Goal: Task Accomplishment & Management: Manage account settings

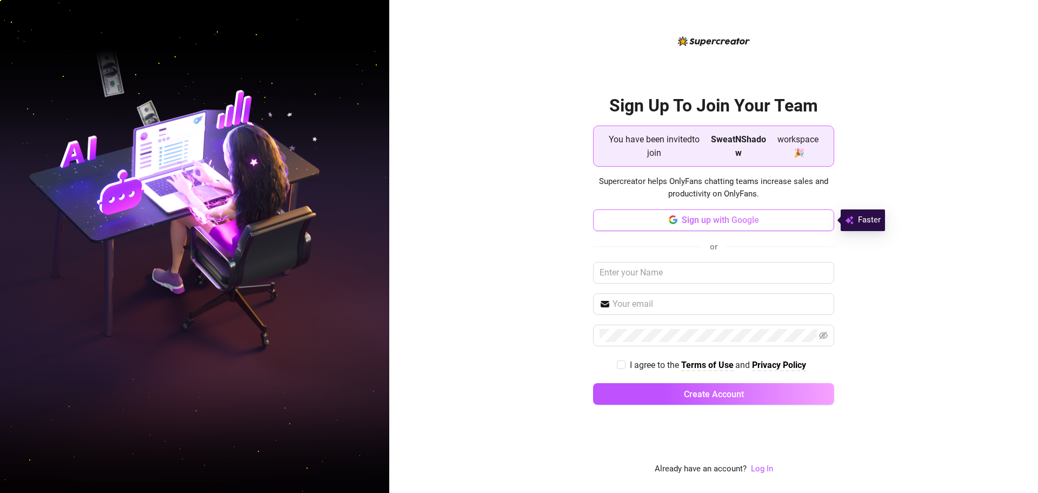
click at [725, 218] on span "Sign up with Google" at bounding box center [720, 220] width 77 height 10
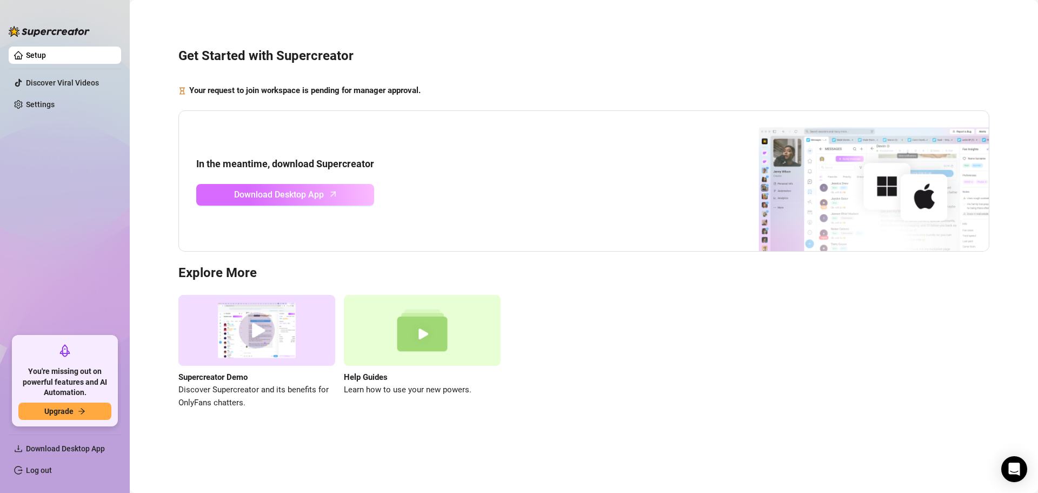
click at [312, 193] on span "Download Desktop App" at bounding box center [279, 195] width 90 height 14
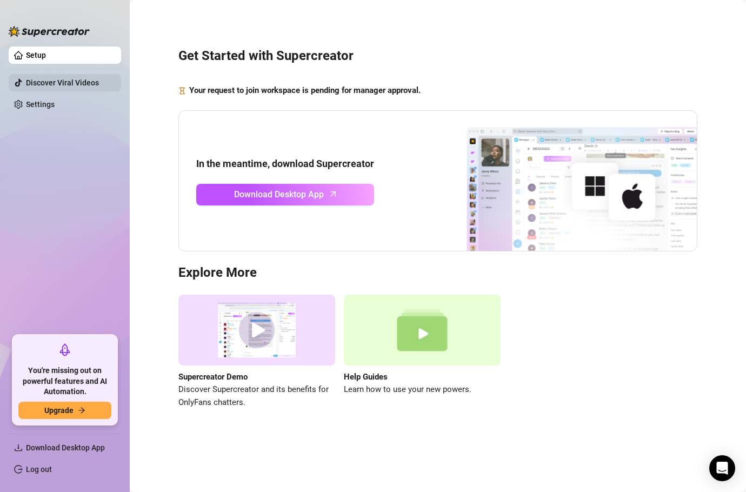
click at [64, 78] on link "Discover Viral Videos" at bounding box center [62, 82] width 73 height 9
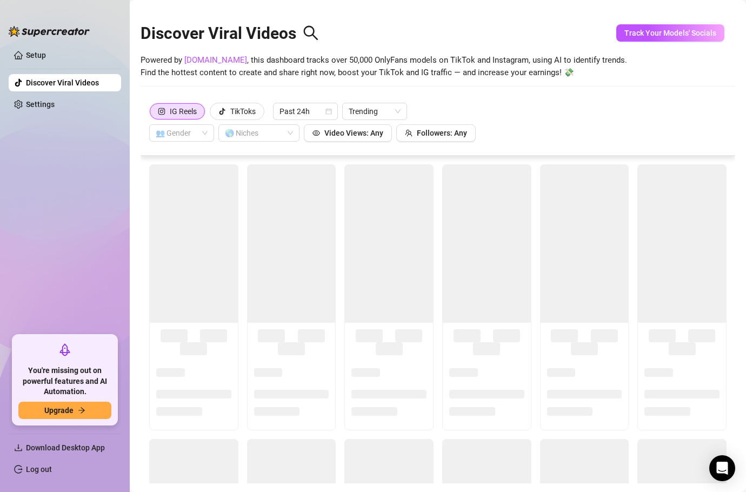
click at [40, 44] on ul "Setup Discover Viral Videos Settings" at bounding box center [65, 186] width 112 height 289
click at [35, 100] on link "Settings" at bounding box center [40, 104] width 29 height 9
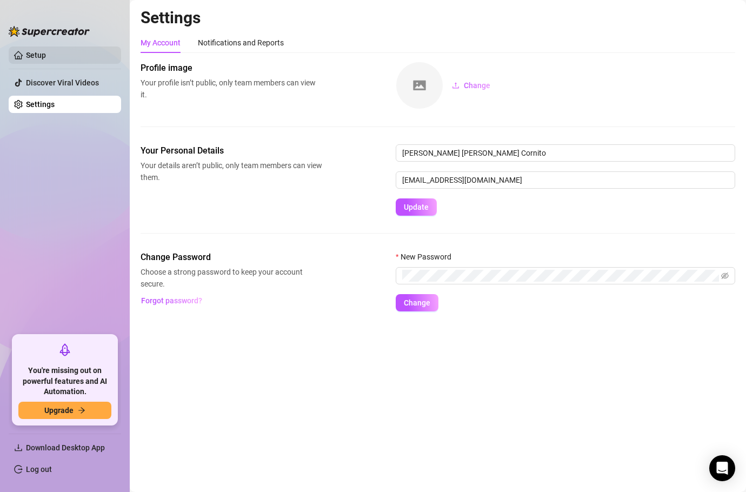
click at [26, 59] on link "Setup" at bounding box center [36, 55] width 20 height 9
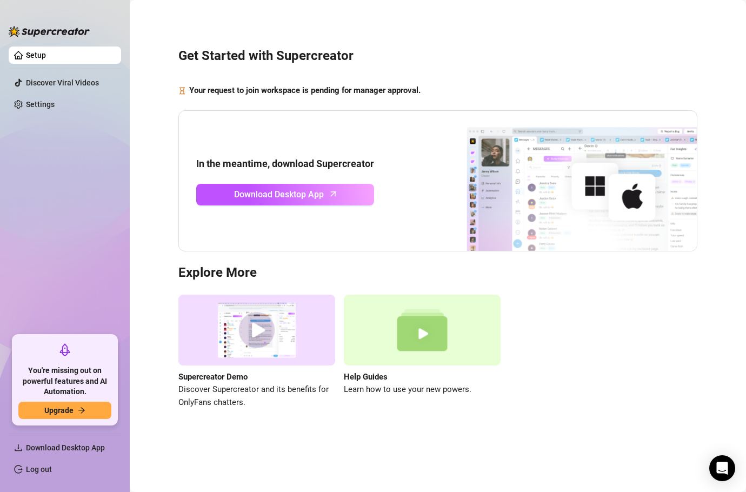
click at [26, 57] on link "Setup" at bounding box center [36, 55] width 20 height 9
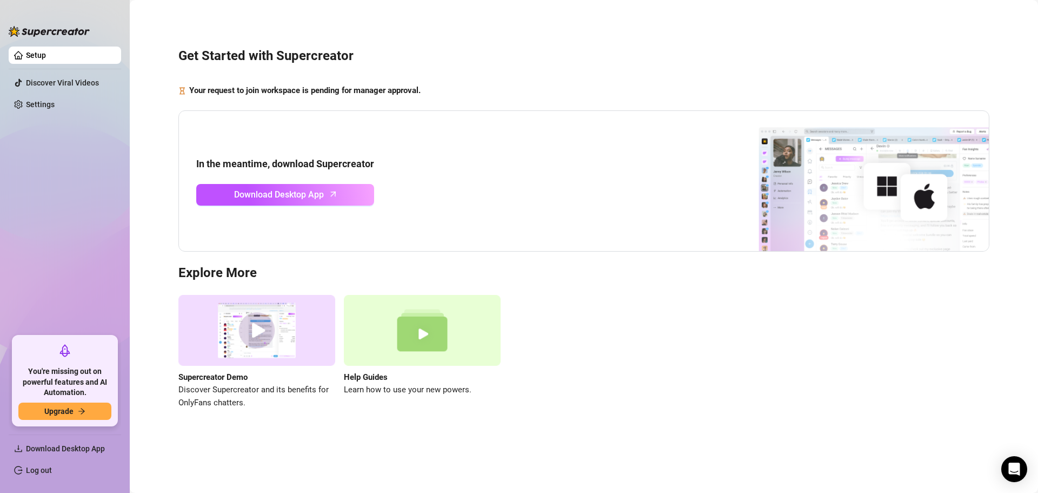
click at [17, 93] on ul "Setup Discover Viral Videos Settings" at bounding box center [65, 186] width 112 height 289
drag, startPoint x: 21, startPoint y: 103, endPoint x: 28, endPoint y: 106, distance: 7.5
click at [26, 103] on link "Settings" at bounding box center [40, 104] width 29 height 9
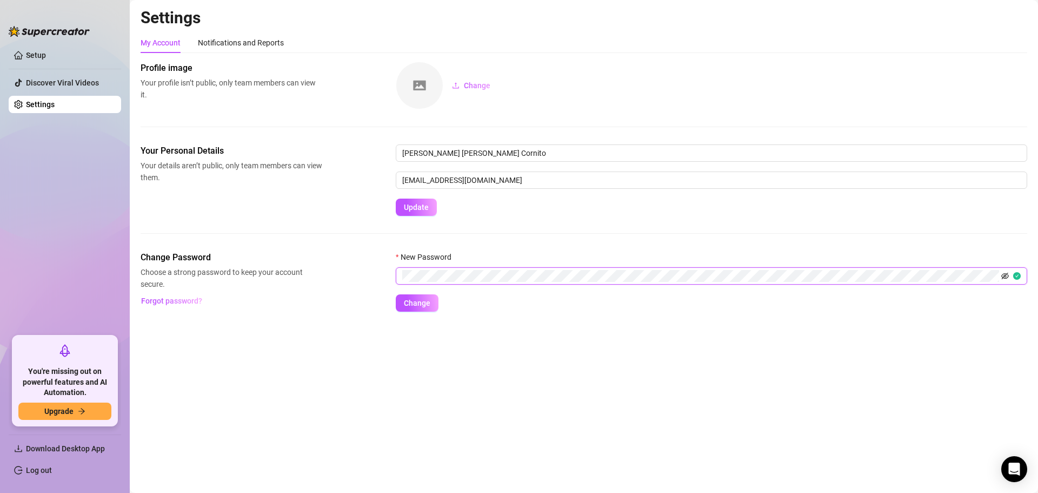
click at [1004, 275] on icon "eye-invisible" at bounding box center [1005, 276] width 8 height 8
click at [431, 305] on button "Change" at bounding box center [417, 302] width 43 height 17
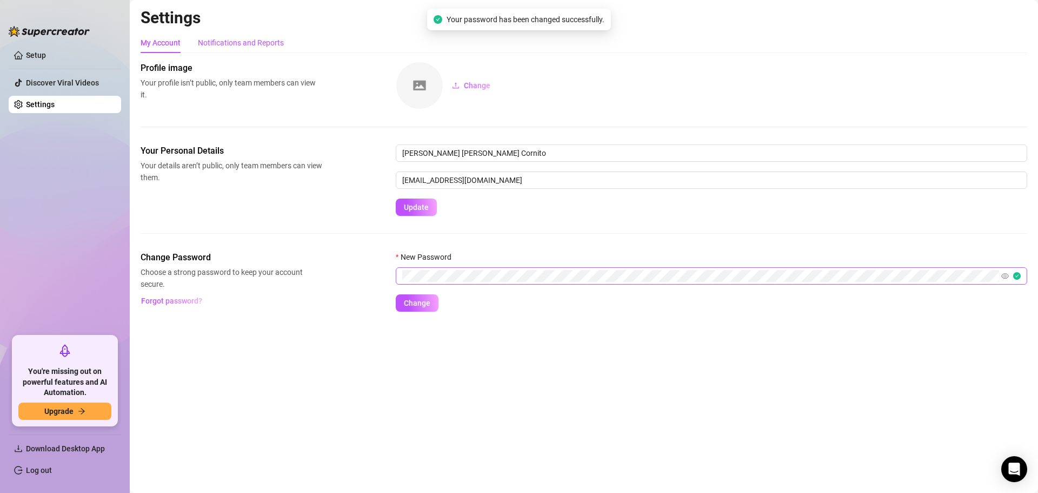
click at [229, 45] on div "Notifications and Reports" at bounding box center [241, 43] width 86 height 12
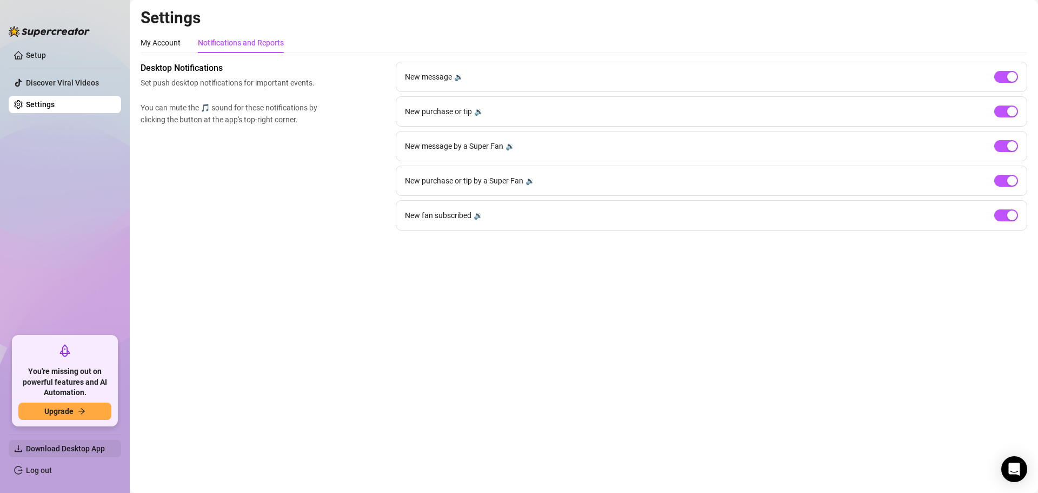
click at [56, 449] on span "Download Desktop App" at bounding box center [65, 448] width 79 height 9
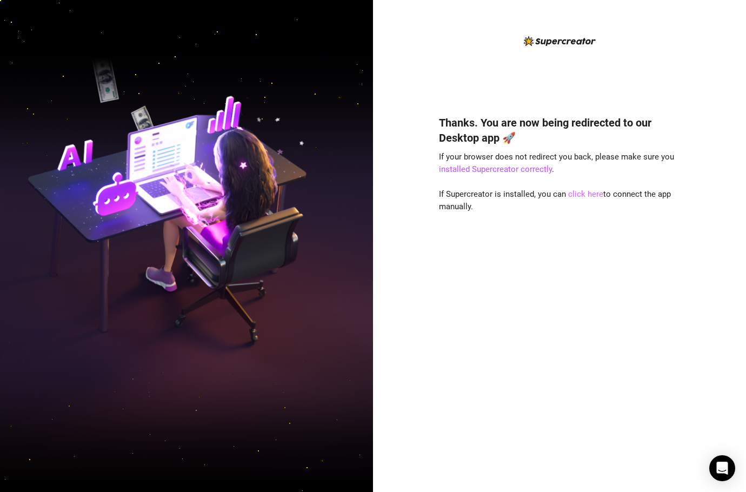
click at [324, 197] on link "click here" at bounding box center [585, 194] width 35 height 10
click at [324, 193] on link "click here" at bounding box center [585, 194] width 35 height 10
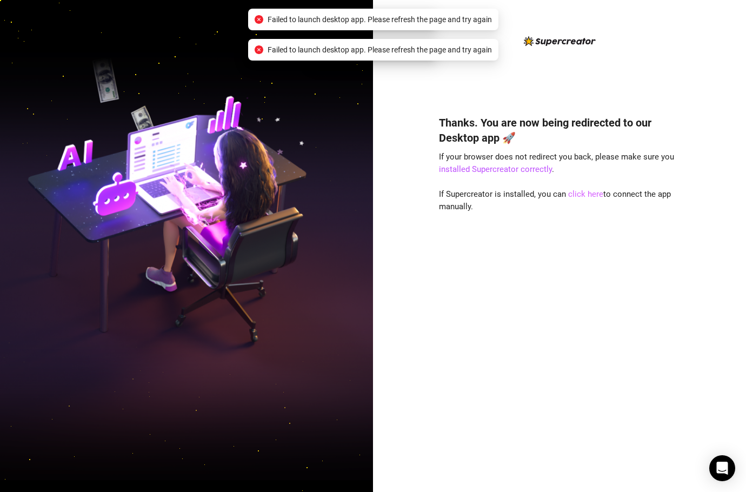
click at [324, 192] on link "click here" at bounding box center [585, 194] width 35 height 10
click at [324, 251] on div "Thanks. You are now being redirected to our Desktop app 🚀 If your browser does …" at bounding box center [559, 288] width 241 height 374
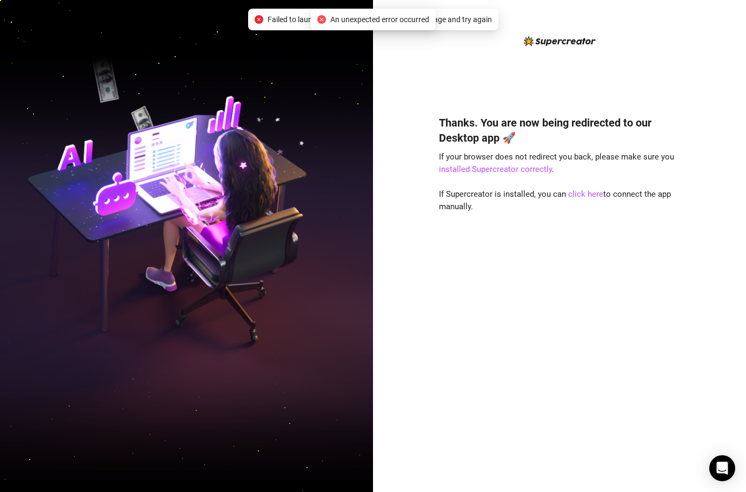
click at [391, 22] on span "An unexpected error occurred" at bounding box center [379, 20] width 99 height 12
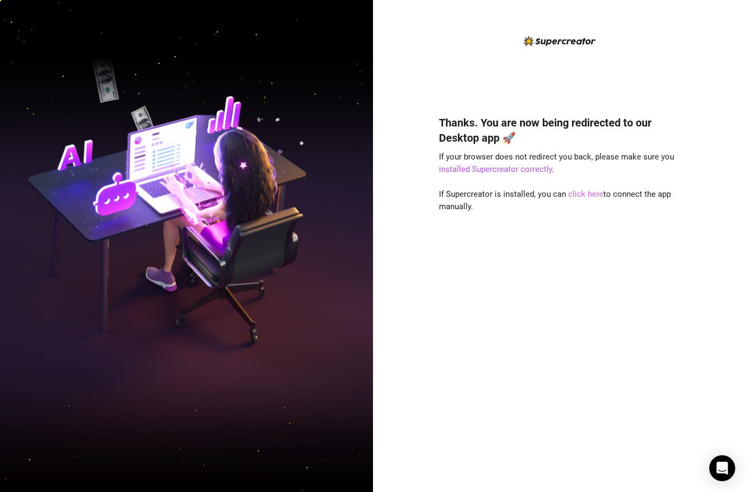
click at [579, 189] on link "click here" at bounding box center [585, 194] width 35 height 10
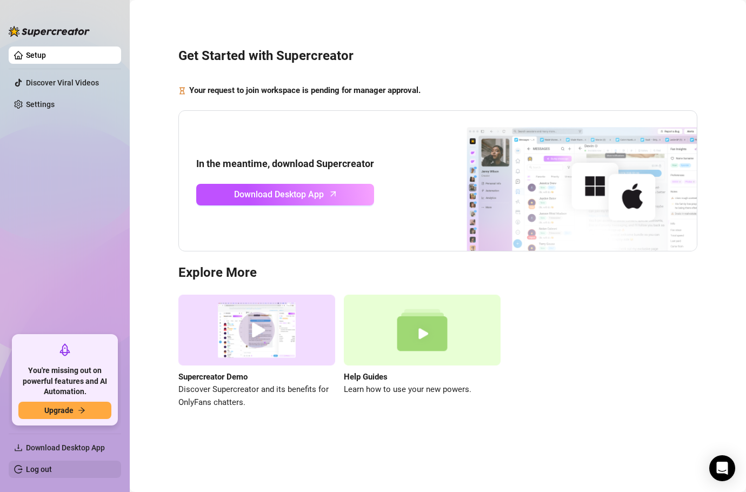
click at [52, 469] on link "Log out" at bounding box center [39, 469] width 26 height 9
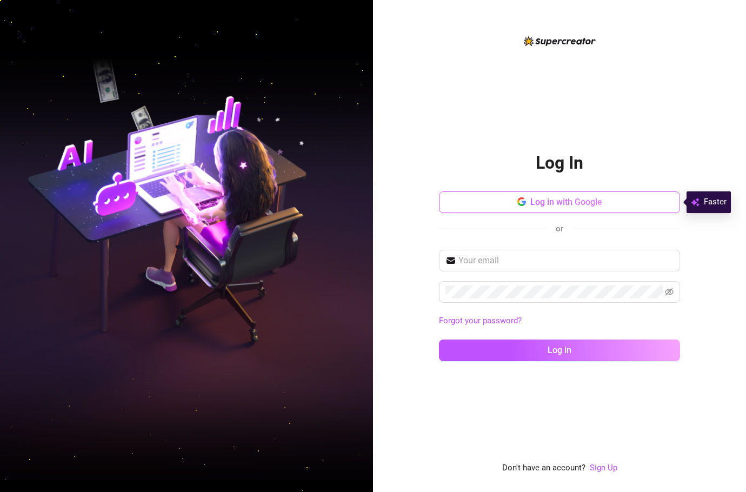
click at [554, 199] on span "Log in with Google" at bounding box center [566, 202] width 72 height 10
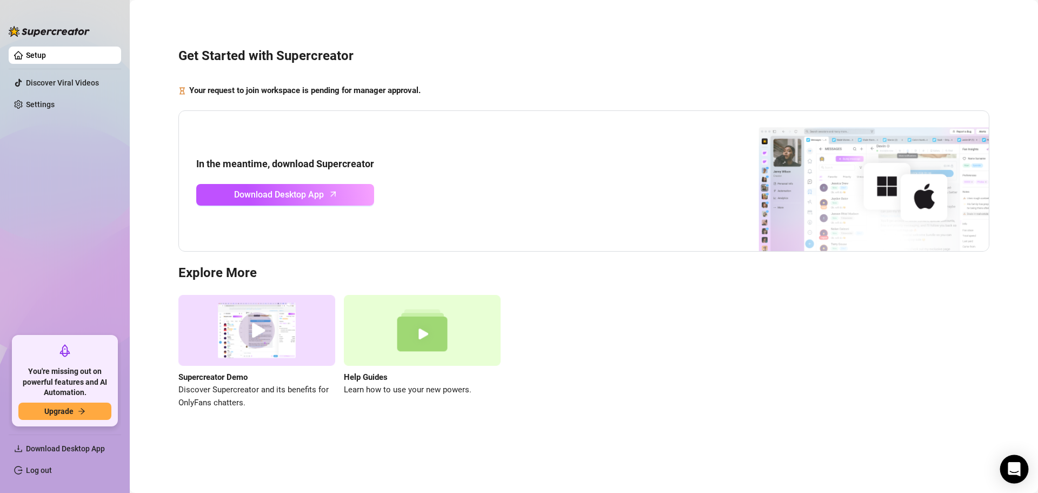
click at [746, 465] on div "Open Intercom Messenger" at bounding box center [1014, 469] width 29 height 29
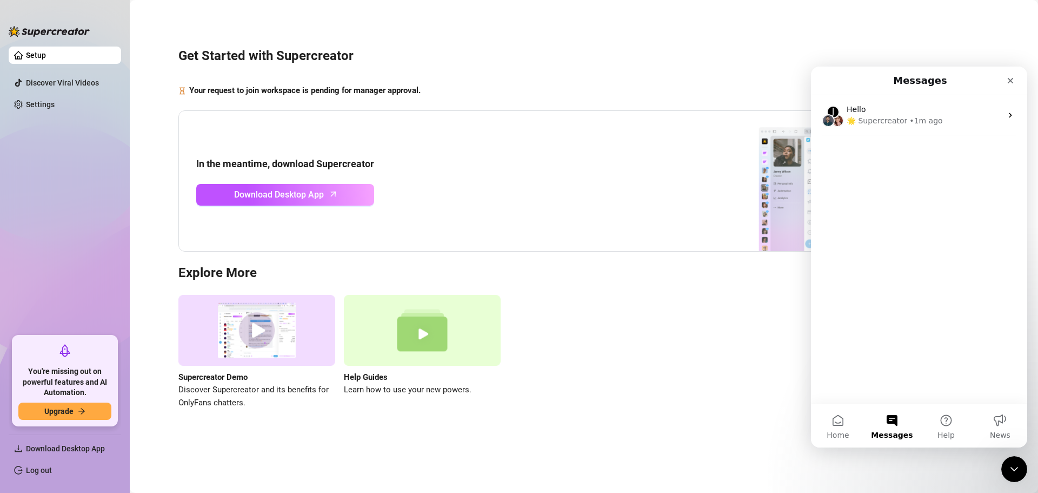
drag, startPoint x: 956, startPoint y: 131, endPoint x: 964, endPoint y: 159, distance: 29.1
click at [746, 159] on div "J Hello 🌟 Supercreator • 1m ago" at bounding box center [919, 249] width 216 height 308
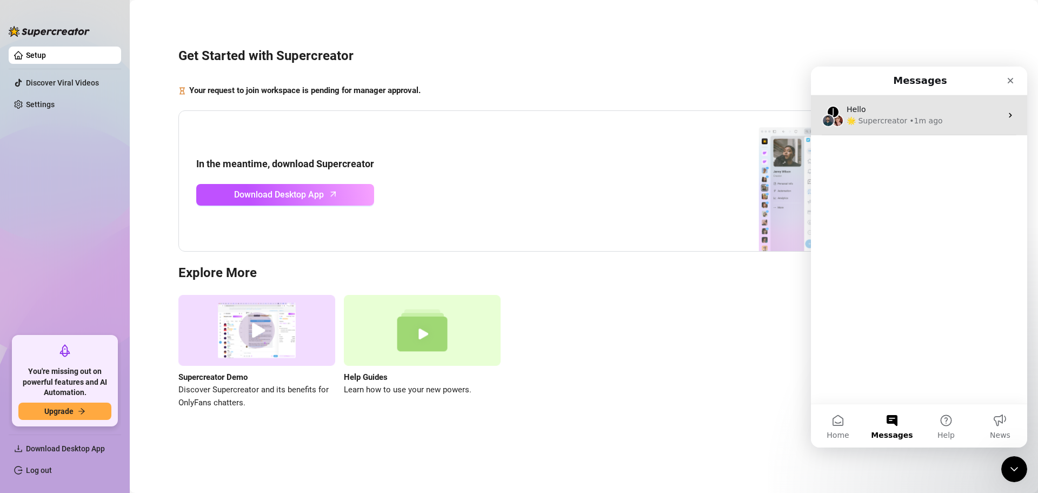
click at [746, 128] on div "J Hello 🌟 Supercreator • 1m ago" at bounding box center [919, 115] width 216 height 40
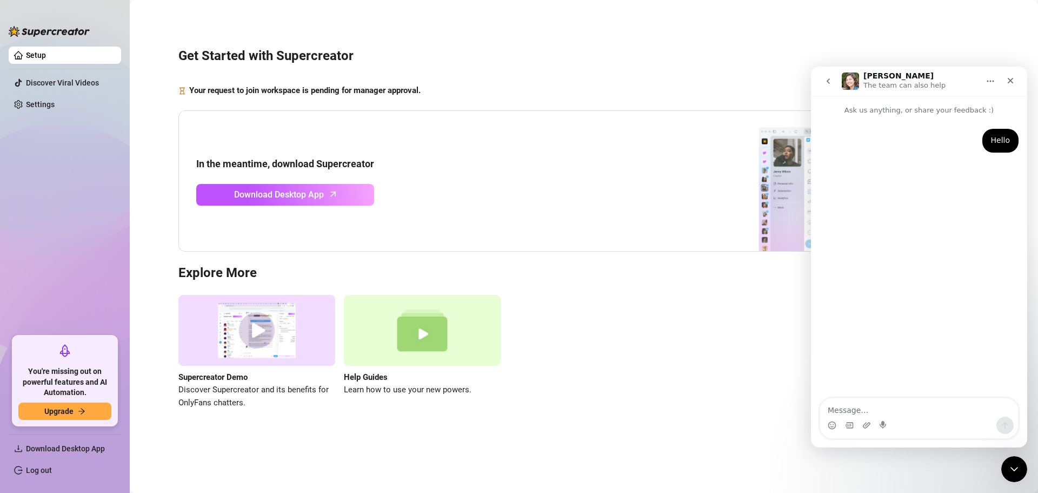
click at [746, 410] on textarea "Message…" at bounding box center [919, 407] width 198 height 18
type textarea "Hiii"
type textarea "jut wanna ask why I didn't"
click at [56, 161] on ul "Setup Discover Viral Videos Settings" at bounding box center [65, 186] width 112 height 289
click at [43, 79] on link "Discover Viral Videos" at bounding box center [62, 82] width 73 height 9
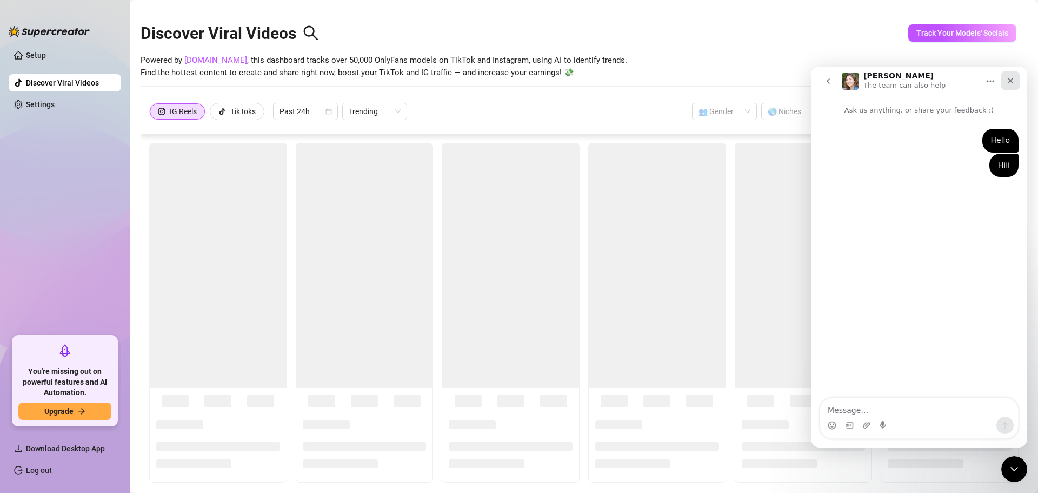
click at [746, 77] on icon "Close" at bounding box center [1010, 80] width 9 height 9
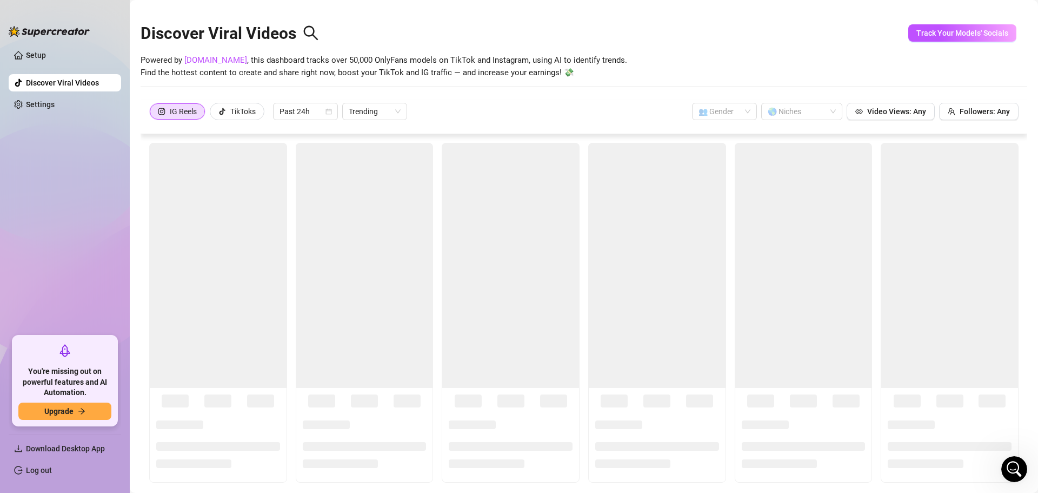
click at [61, 94] on ul "Setup Discover Viral Videos Settings" at bounding box center [65, 186] width 112 height 289
click at [55, 103] on link "Settings" at bounding box center [40, 104] width 29 height 9
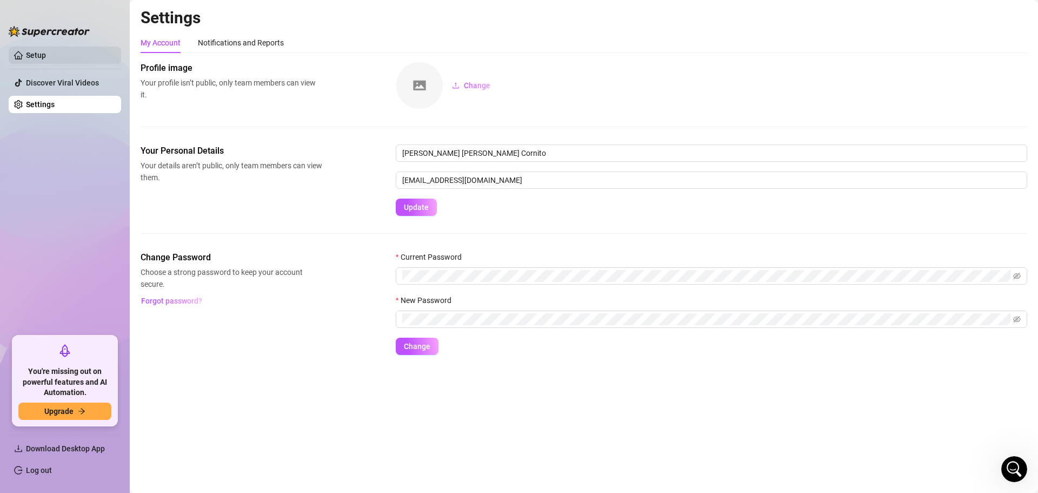
click at [46, 54] on link "Setup" at bounding box center [36, 55] width 20 height 9
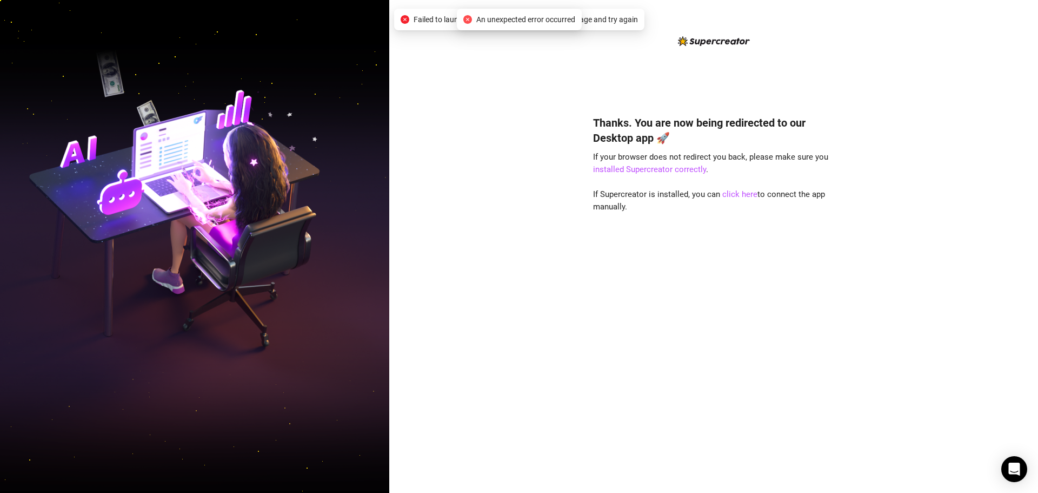
click at [509, 23] on span "An unexpected error occurred" at bounding box center [525, 20] width 99 height 12
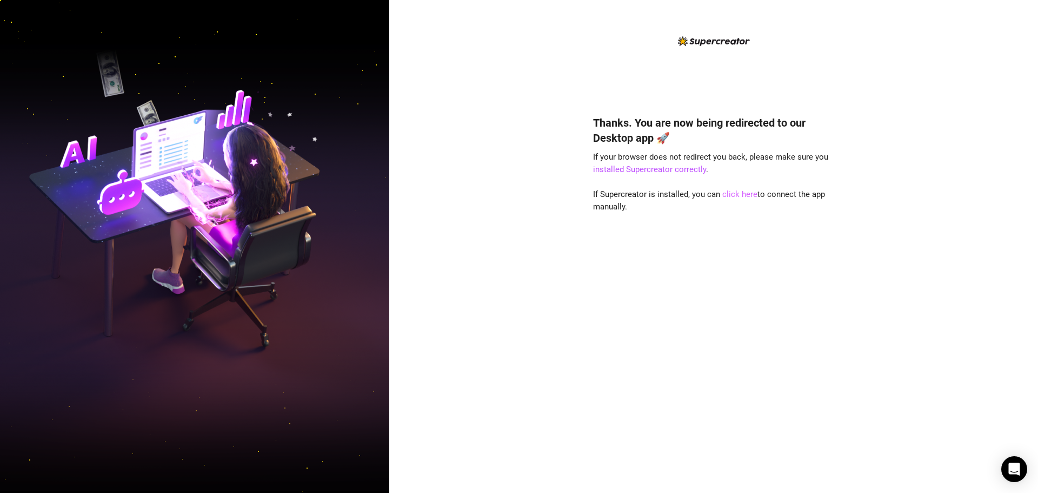
click at [746, 191] on link "click here" at bounding box center [739, 194] width 35 height 10
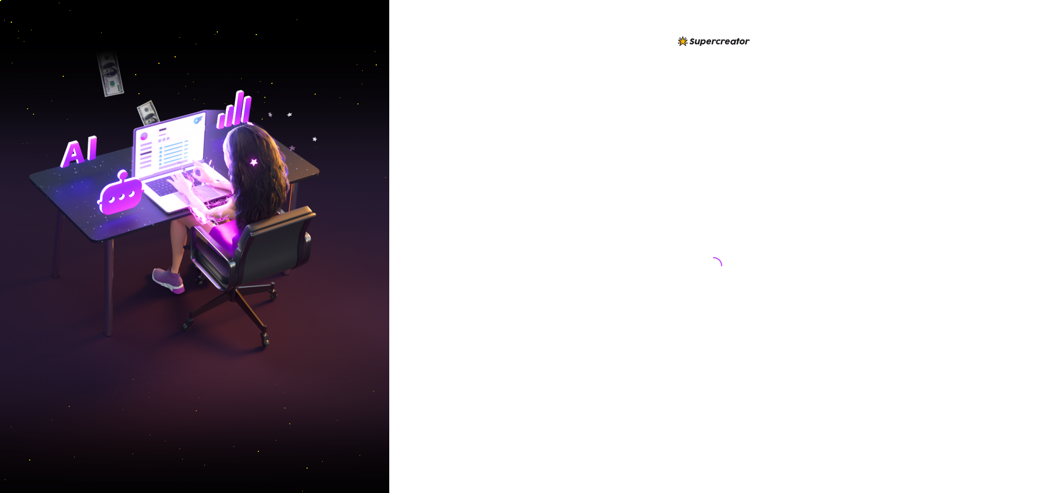
click at [744, 189] on div at bounding box center [713, 255] width 241 height 441
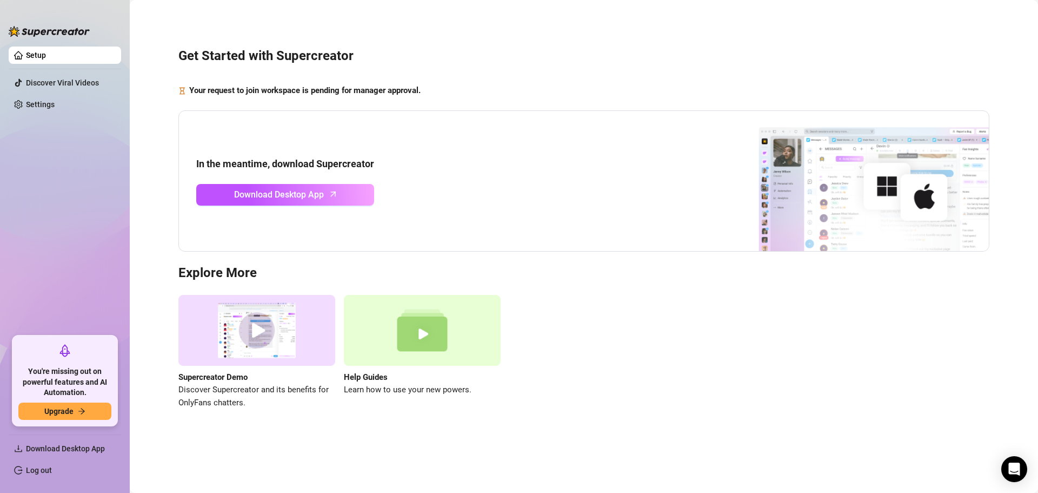
drag, startPoint x: 78, startPoint y: 448, endPoint x: 849, endPoint y: 0, distance: 891.3
click at [708, 107] on div "Setup Discover Viral Videos Settings You're missing out on powerful features an…" at bounding box center [519, 246] width 1038 height 493
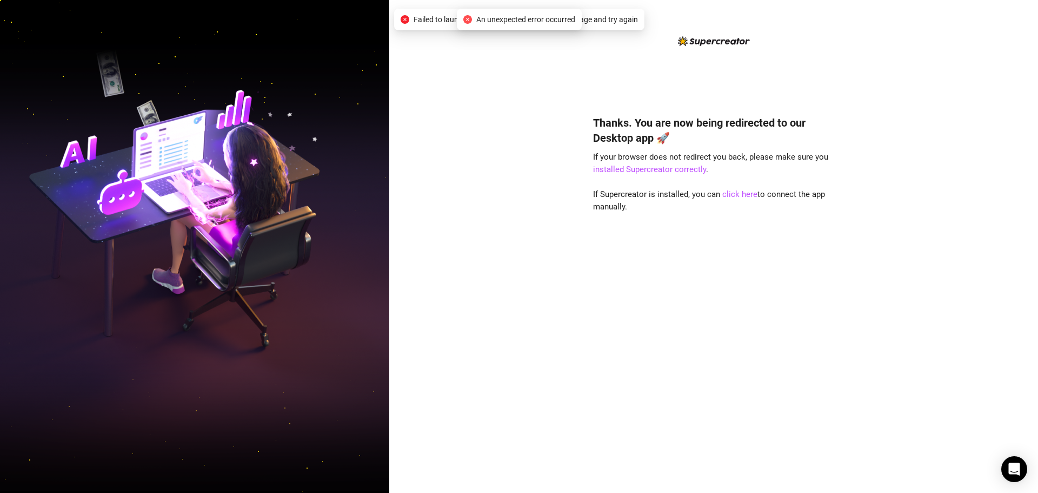
click at [490, 17] on span "An unexpected error occurred" at bounding box center [525, 20] width 99 height 12
click at [530, 26] on div "An unexpected error occurred" at bounding box center [519, 20] width 125 height 22
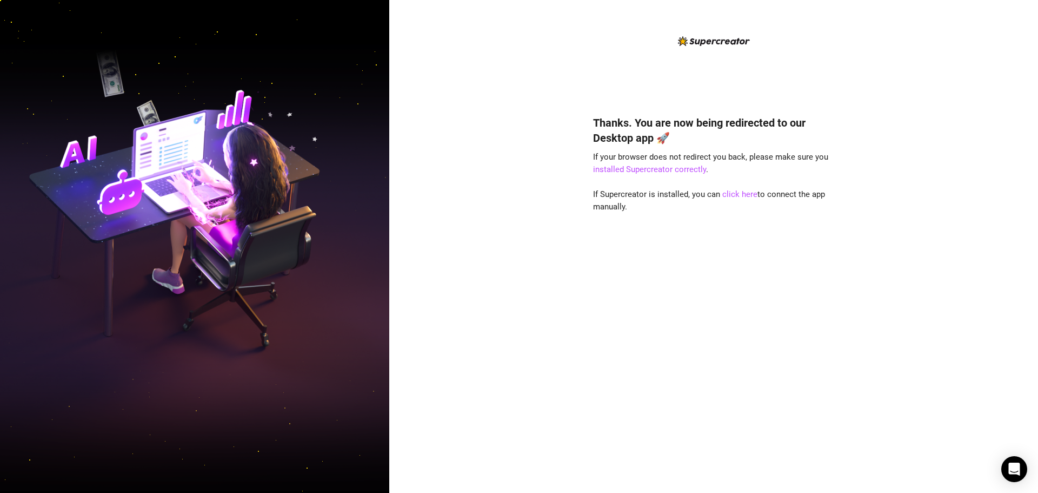
click at [627, 175] on div "Thanks. You are now being redirected to our Desktop app 🚀 If your browser does …" at bounding box center [713, 288] width 241 height 375
click at [628, 169] on link "installed Supercreator correctly" at bounding box center [649, 169] width 113 height 10
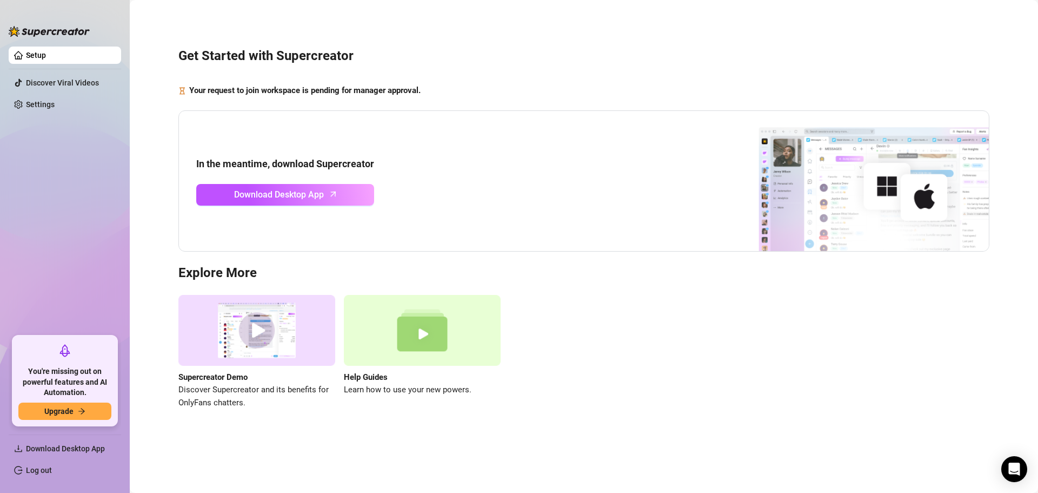
click at [181, 90] on icon "hourglass" at bounding box center [182, 91] width 8 height 8
click at [1013, 474] on icon "Open Intercom Messenger" at bounding box center [1014, 469] width 14 height 14
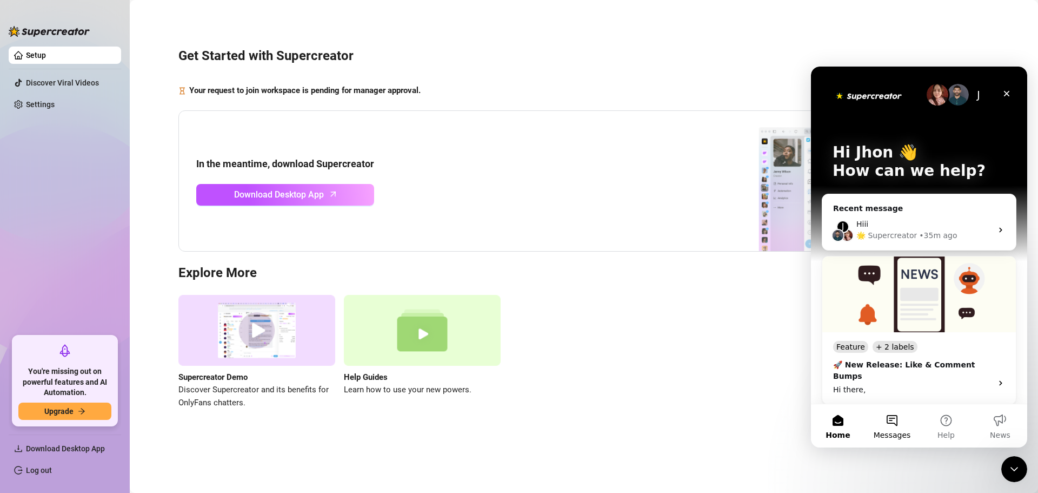
click at [893, 409] on button "Messages" at bounding box center [892, 425] width 54 height 43
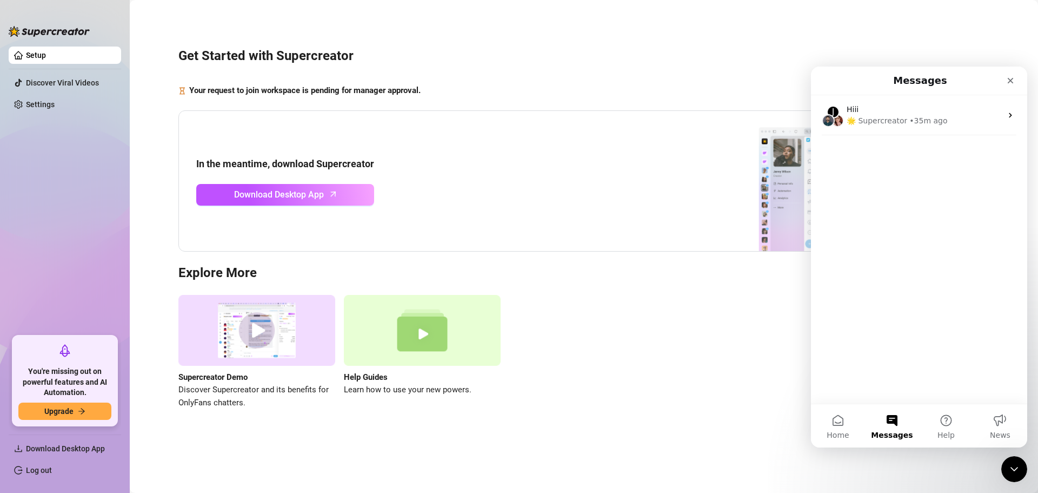
click at [891, 429] on button "Messages" at bounding box center [892, 425] width 54 height 43
click at [911, 380] on div "J Hiii 🌟 Supercreator • 35m ago" at bounding box center [919, 249] width 216 height 308
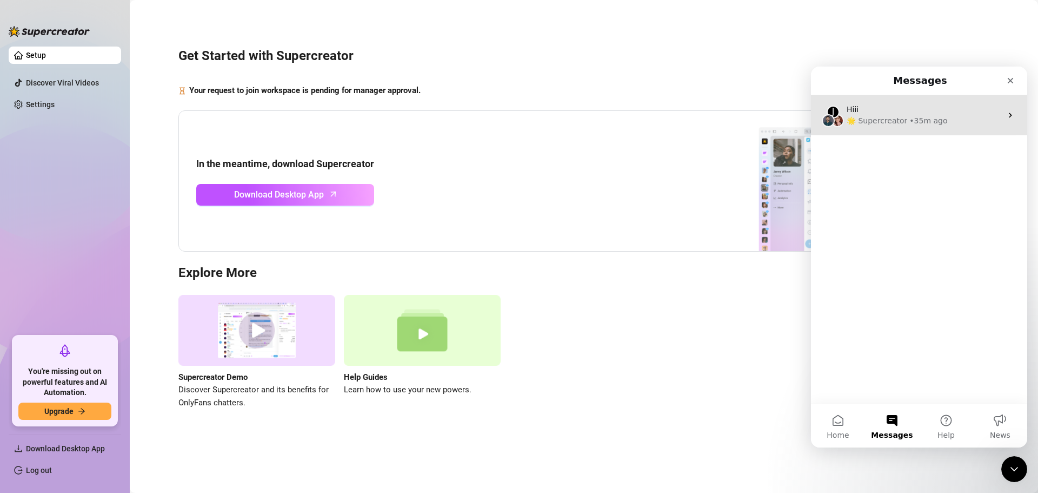
click at [947, 124] on div "🌟 Supercreator • 35m ago" at bounding box center [924, 120] width 155 height 11
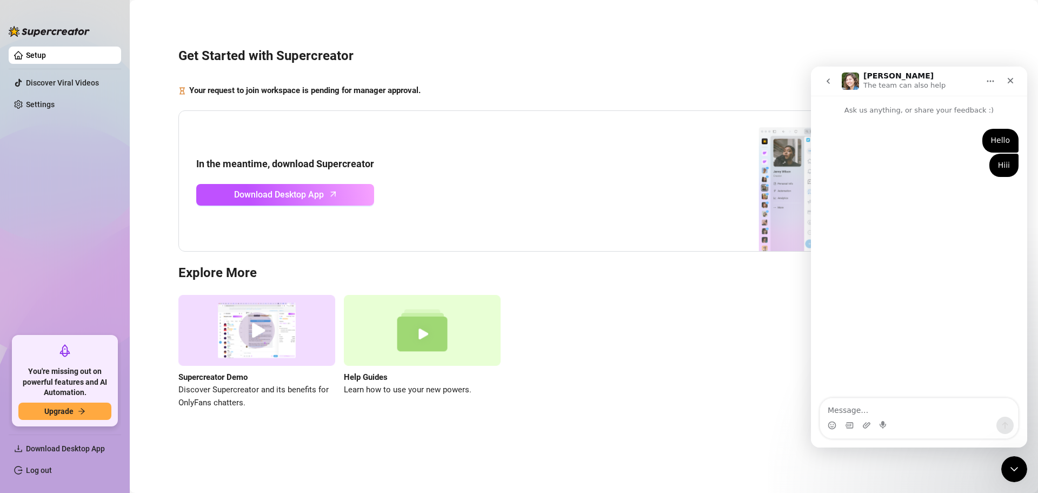
type textarea "G"
type textarea "Heey"
click at [823, 76] on button "go back" at bounding box center [828, 81] width 21 height 21
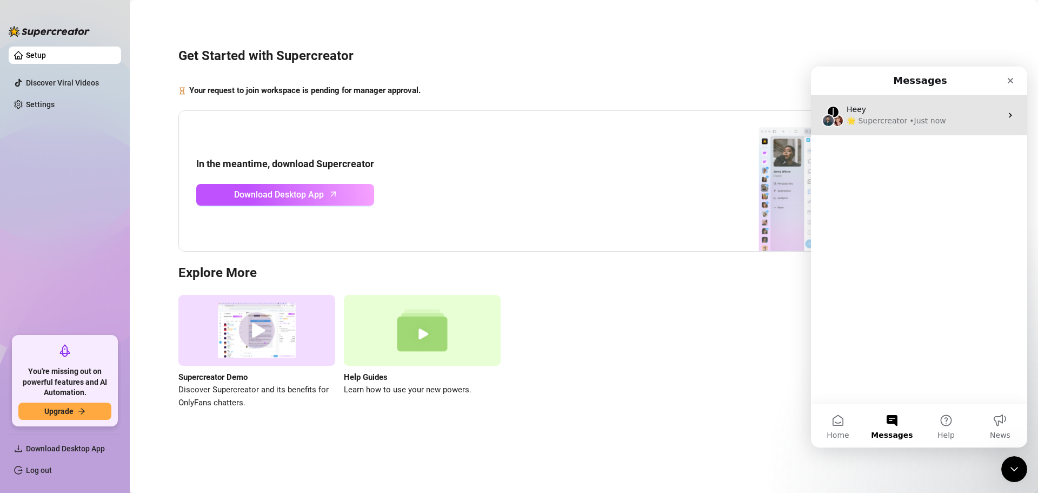
click at [835, 119] on img "Intercom messenger" at bounding box center [837, 120] width 13 height 13
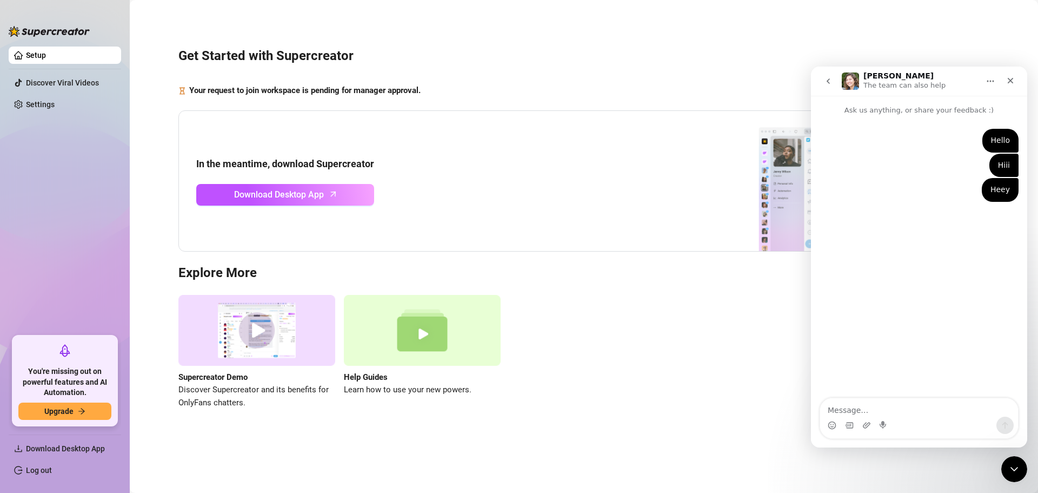
click at [822, 81] on button "go back" at bounding box center [828, 81] width 21 height 21
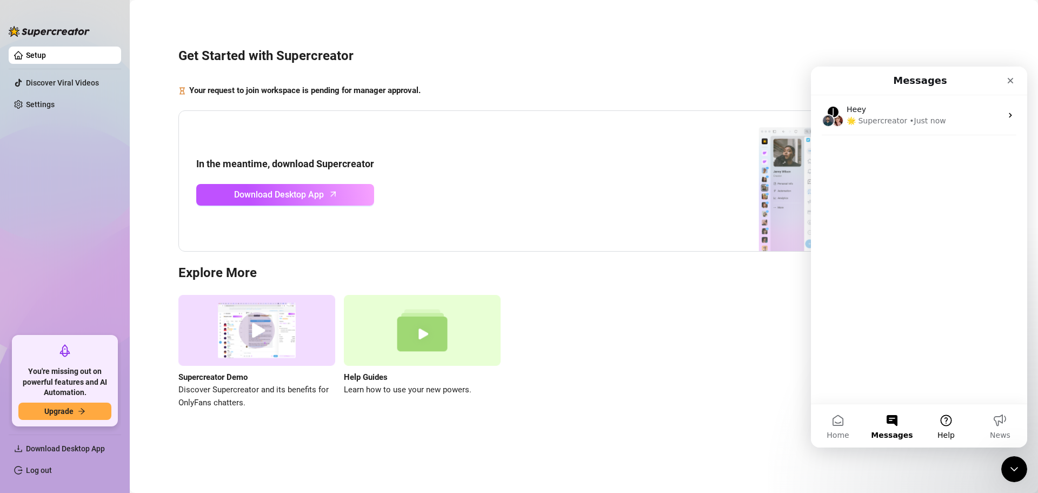
click at [947, 433] on span "Help" at bounding box center [945, 435] width 17 height 8
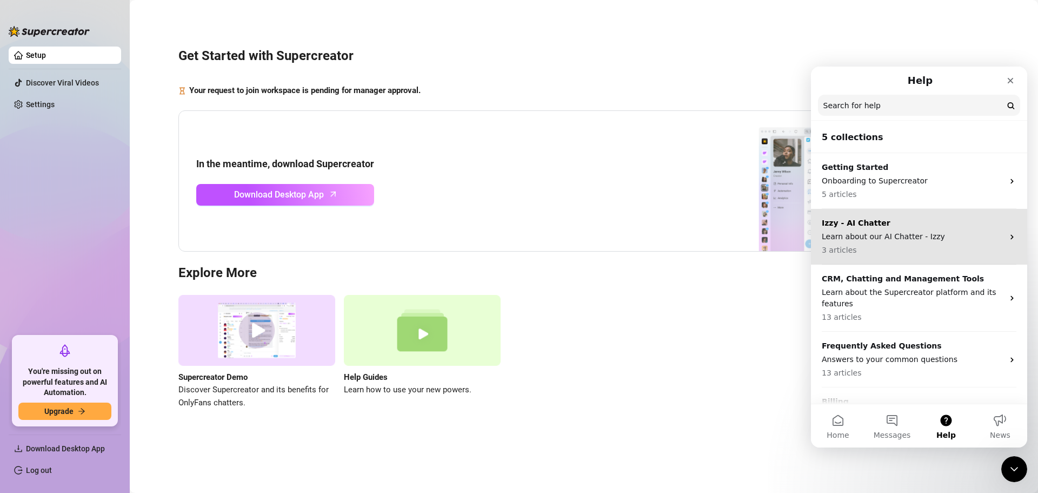
click at [893, 250] on p "3 articles" at bounding box center [913, 249] width 182 height 11
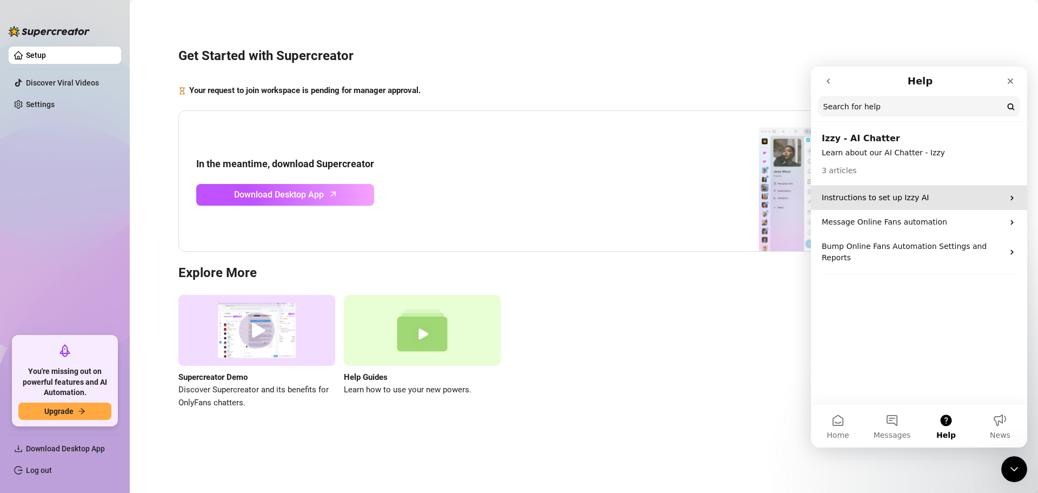
click at [924, 197] on p "Instructions to set up Izzy AI" at bounding box center [913, 197] width 182 height 11
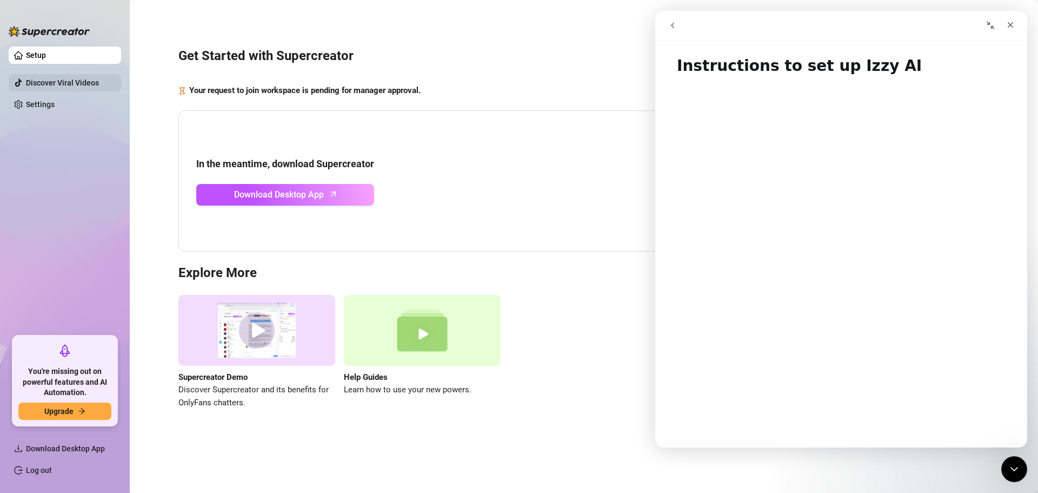
click at [63, 85] on link "Discover Viral Videos" at bounding box center [62, 82] width 73 height 9
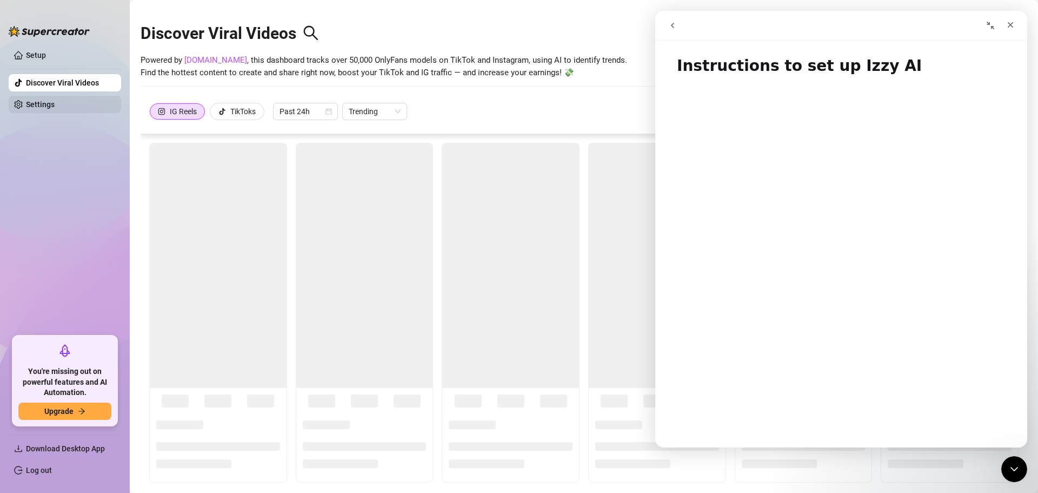
click at [55, 100] on link "Settings" at bounding box center [40, 104] width 29 height 9
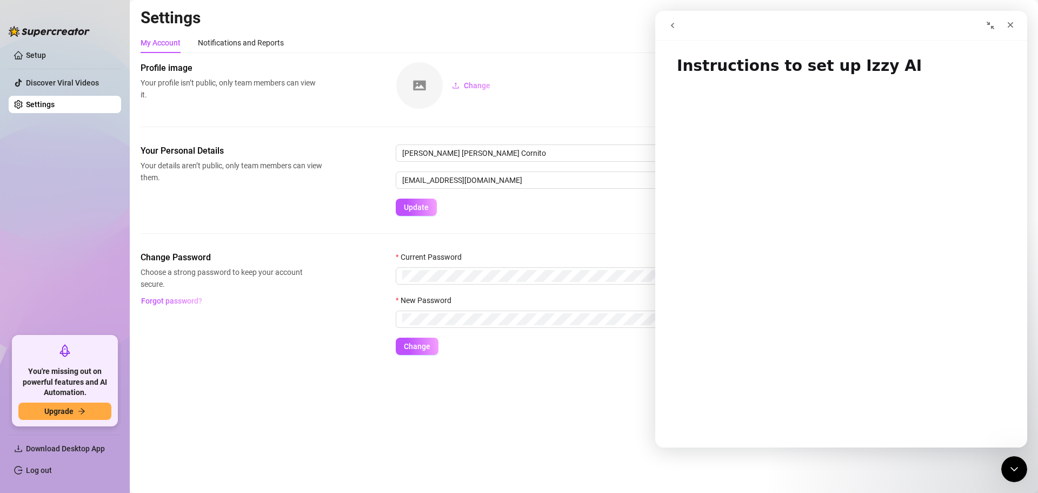
click at [423, 86] on img at bounding box center [419, 85] width 46 height 46
click at [1006, 29] on div "Close" at bounding box center [1010, 24] width 19 height 19
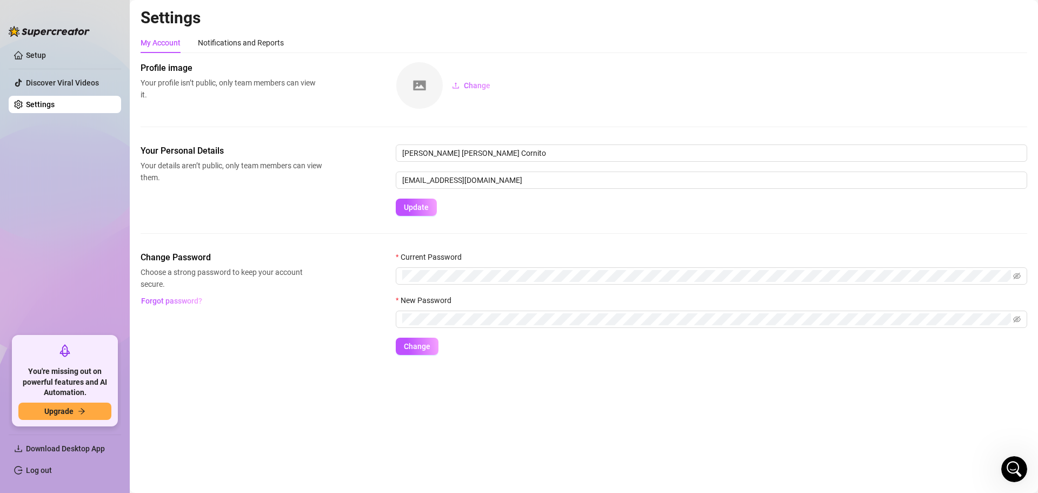
click at [425, 86] on img at bounding box center [419, 85] width 46 height 46
click at [468, 83] on span "Change" at bounding box center [477, 85] width 26 height 9
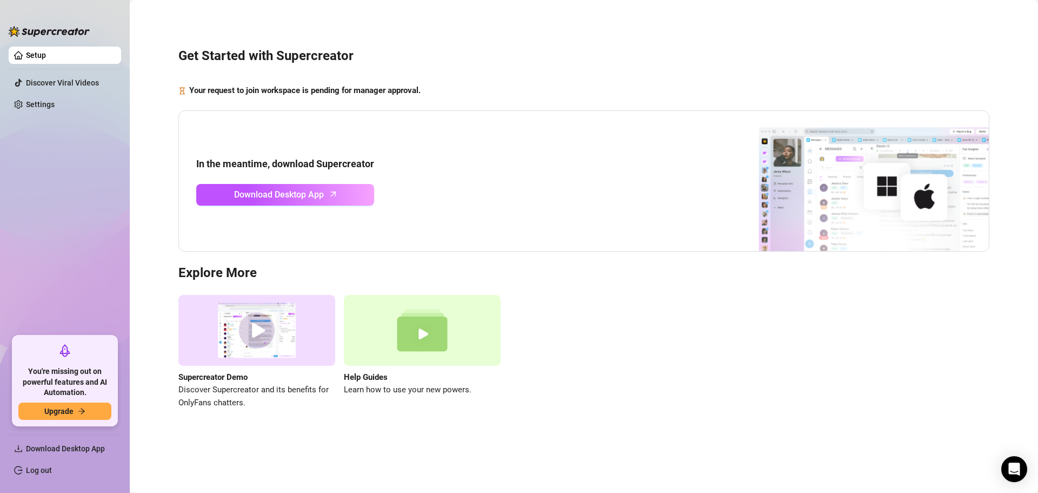
click at [344, 159] on strong "In the meantime, download Supercreator" at bounding box center [285, 163] width 178 height 11
click at [47, 106] on link "Settings" at bounding box center [40, 104] width 29 height 9
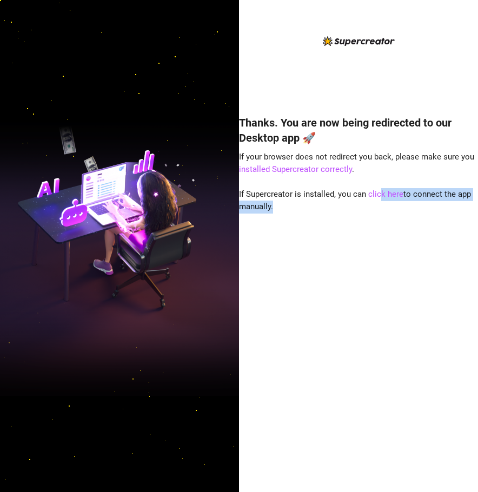
drag, startPoint x: 380, startPoint y: 197, endPoint x: 395, endPoint y: 218, distance: 25.8
click at [395, 208] on div "Thanks. You are now being redirected to our Desktop app 🚀 If your browser does …" at bounding box center [358, 288] width 239 height 374
click at [382, 195] on link "click here" at bounding box center [385, 194] width 35 height 10
